Goal: Transaction & Acquisition: Purchase product/service

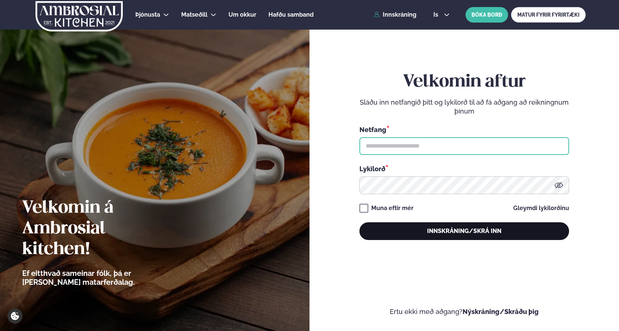
type input "**********"
click at [457, 230] on button "Innskráning/Skrá inn" at bounding box center [464, 231] width 210 height 18
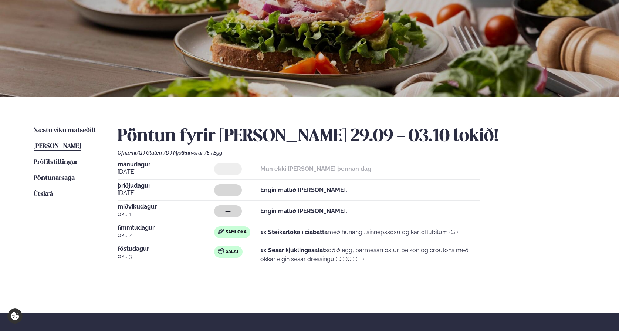
scroll to position [79, 0]
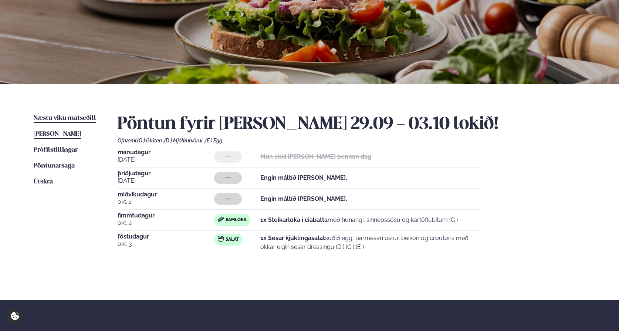
click at [56, 118] on span "Næstu viku matseðill" at bounding box center [65, 118] width 62 height 6
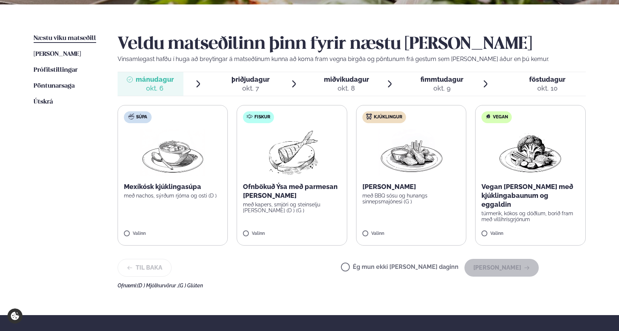
scroll to position [177, 0]
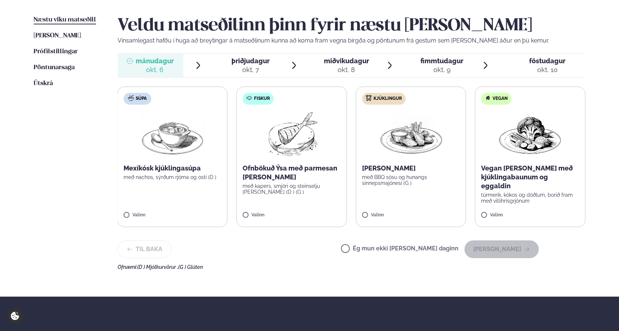
click at [411, 150] on img at bounding box center [410, 134] width 65 height 47
click at [367, 219] on div "Valinn" at bounding box center [411, 217] width 98 height 8
click at [499, 254] on button "[PERSON_NAME]" at bounding box center [501, 249] width 74 height 18
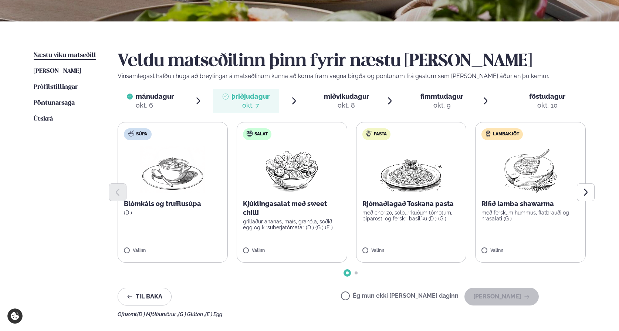
scroll to position [123, 0]
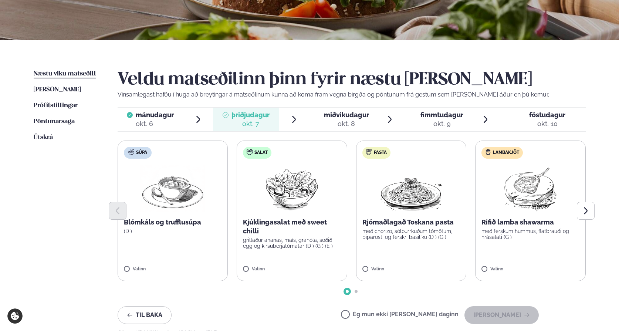
click at [67, 74] on span "Næstu viku matseðill" at bounding box center [65, 74] width 62 height 6
click at [52, 118] on span "Pöntunarsaga" at bounding box center [54, 121] width 41 height 6
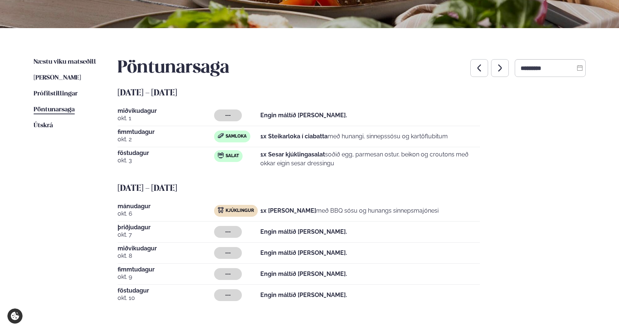
scroll to position [113, 0]
